Goal: Navigation & Orientation: Find specific page/section

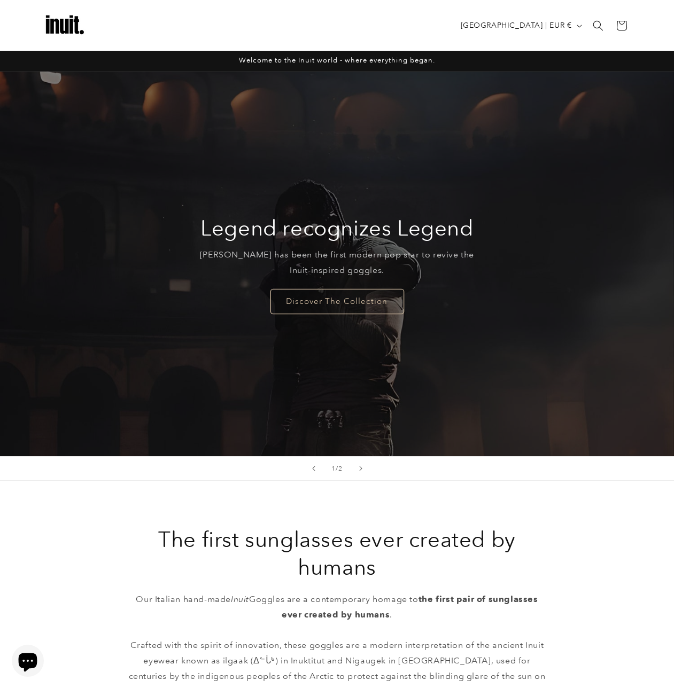
scroll to position [600, 0]
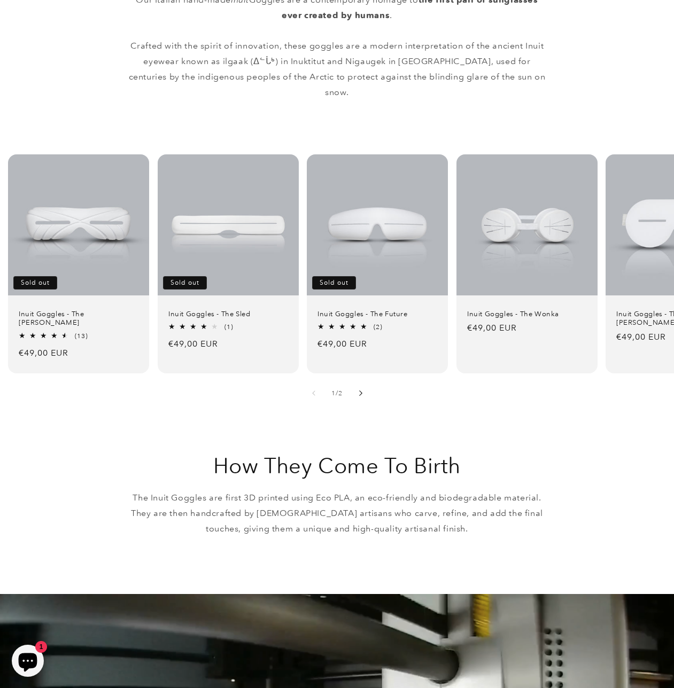
click at [357, 382] on button "Slide right" at bounding box center [361, 394] width 24 height 24
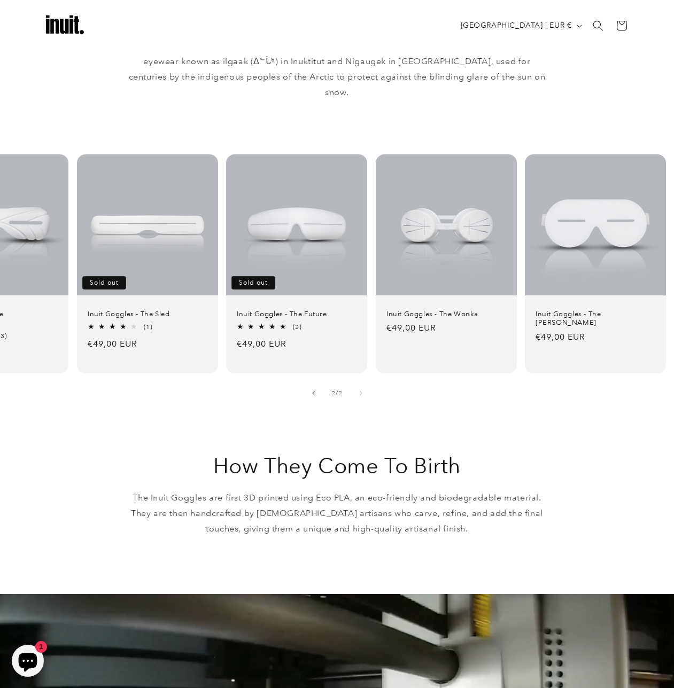
scroll to position [436, 0]
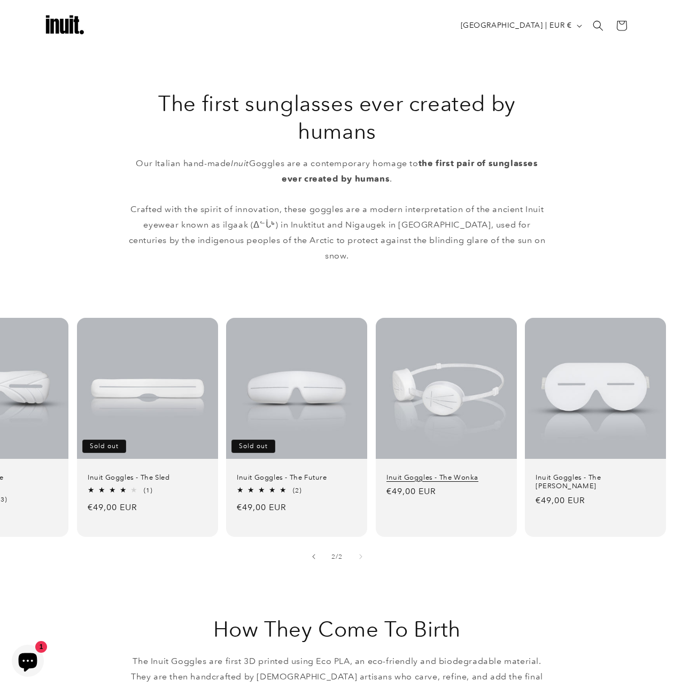
click at [487, 473] on link "Inuit Goggles - The Wonka" at bounding box center [446, 477] width 120 height 9
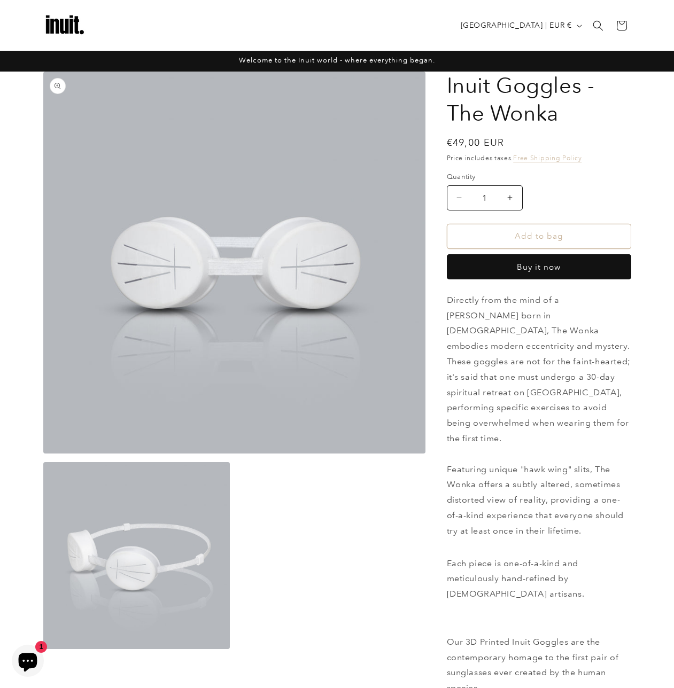
drag, startPoint x: 325, startPoint y: 341, endPoint x: 371, endPoint y: 101, distance: 244.3
click at [51, 33] on img at bounding box center [64, 25] width 43 height 43
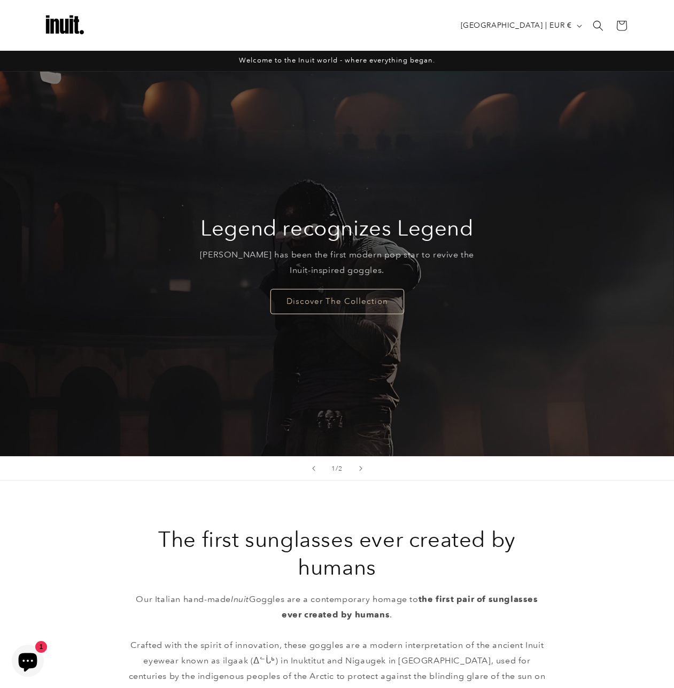
drag, startPoint x: 526, startPoint y: 423, endPoint x: 503, endPoint y: 76, distance: 347.6
click at [367, 294] on link "Discover The Collection" at bounding box center [337, 301] width 134 height 25
